Goal: Task Accomplishment & Management: Manage account settings

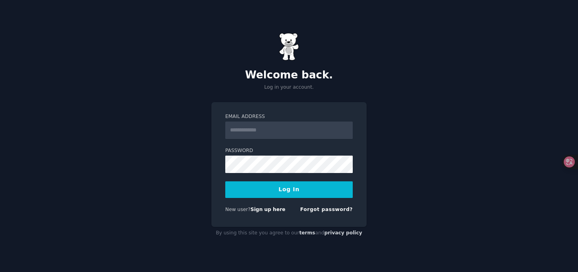
click at [306, 133] on input "Email Address" at bounding box center [288, 130] width 127 height 17
type input "**********"
click at [305, 193] on button "Log In" at bounding box center [288, 189] width 127 height 17
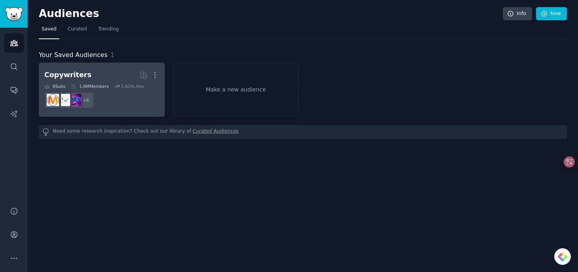
click at [90, 72] on h2 "Copywriters More" at bounding box center [101, 75] width 115 height 14
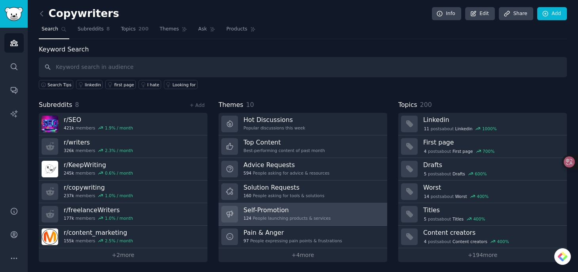
scroll to position [1, 0]
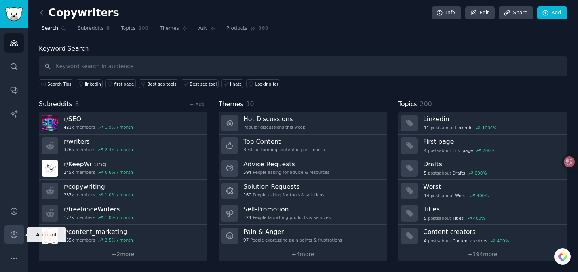
click at [14, 237] on icon "Sidebar" at bounding box center [14, 234] width 8 height 8
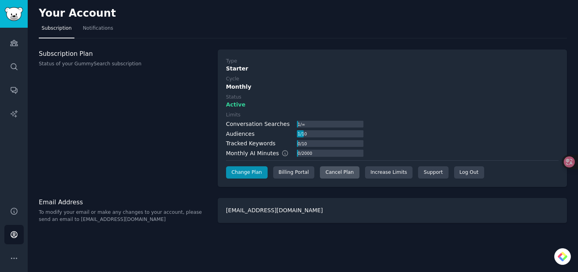
click at [336, 170] on div "Cancel Plan" at bounding box center [339, 172] width 39 height 13
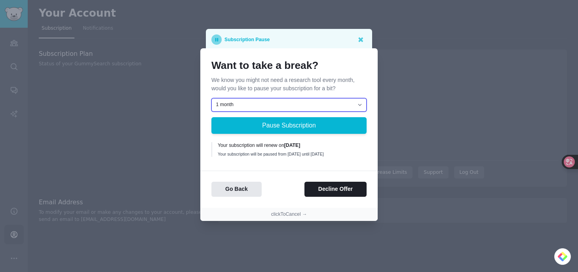
click at [287, 98] on select "1 month 2 months 3 months Choose a custom date to resume" at bounding box center [288, 104] width 155 height 13
click at [285, 215] on button "clickToCancel →" at bounding box center [289, 214] width 36 height 7
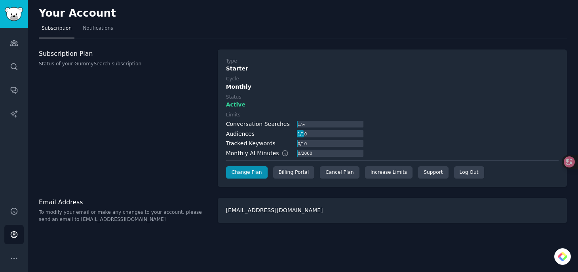
click at [298, 199] on div "[EMAIL_ADDRESS][DOMAIN_NAME]" at bounding box center [392, 210] width 349 height 25
